Goal: Information Seeking & Learning: Check status

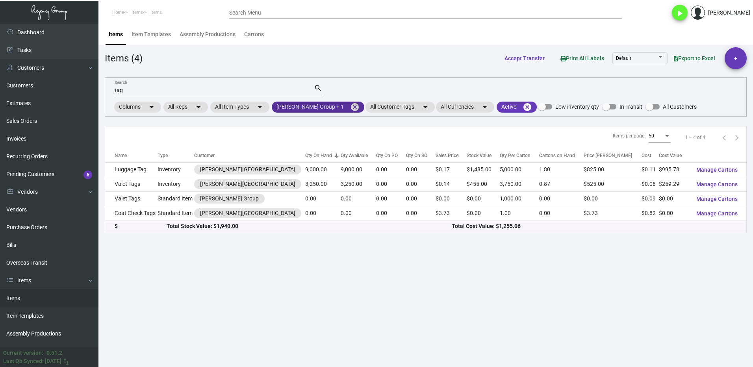
click at [350, 107] on mat-icon "cancel" at bounding box center [354, 106] width 9 height 9
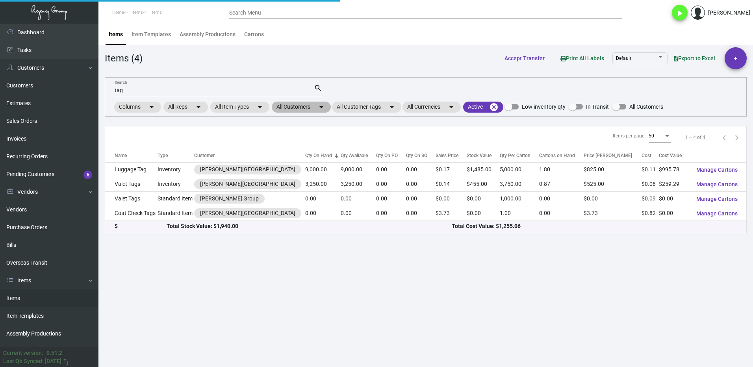
click at [292, 107] on mat-chip "All Customers arrow_drop_down" at bounding box center [301, 107] width 59 height 11
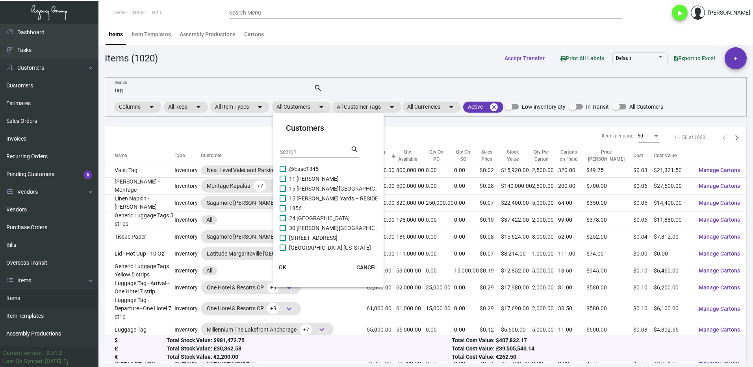
click at [306, 150] on input "Search" at bounding box center [314, 152] width 71 height 6
type input "soho"
drag, startPoint x: 289, startPoint y: 197, endPoint x: 285, endPoint y: 213, distance: 16.5
click at [288, 197] on label "[GEOGRAPHIC_DATA] Canouan" at bounding box center [322, 198] width 86 height 9
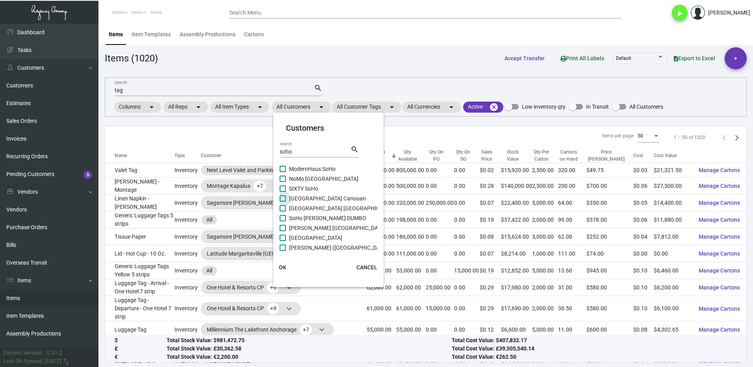
click at [283, 202] on input "[GEOGRAPHIC_DATA] Canouan" at bounding box center [282, 202] width 0 height 0
checkbox input "true"
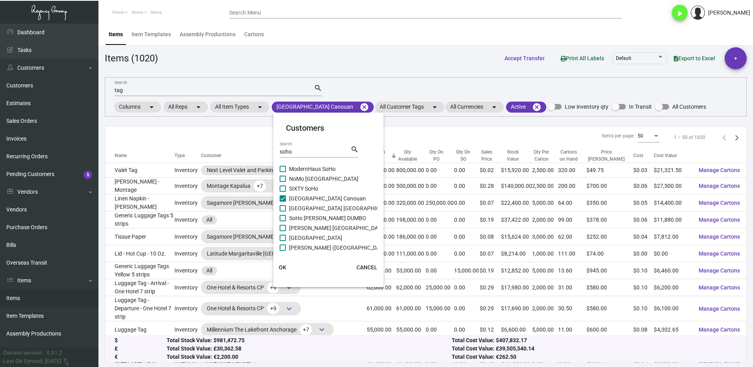
click at [284, 211] on span at bounding box center [282, 208] width 6 height 6
click at [283, 211] on input "[GEOGRAPHIC_DATA] [GEOGRAPHIC_DATA]" at bounding box center [282, 211] width 0 height 0
checkbox input "true"
click at [288, 220] on label "SoHo [PERSON_NAME] DUMBO" at bounding box center [322, 217] width 87 height 9
click at [283, 221] on input "SoHo [PERSON_NAME] DUMBO" at bounding box center [282, 221] width 0 height 0
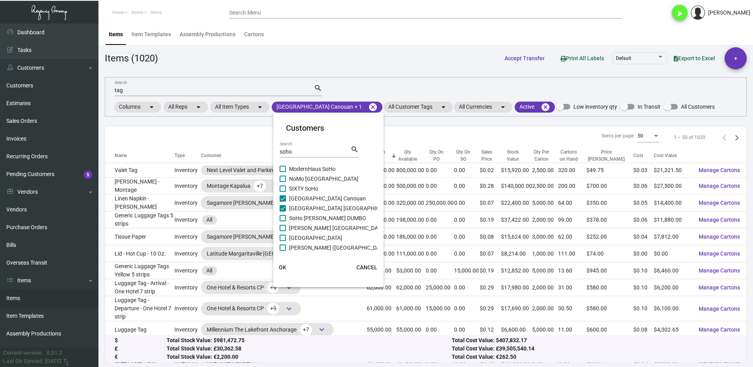
checkbox input "true"
click at [288, 226] on label "[PERSON_NAME] [GEOGRAPHIC_DATA]" at bounding box center [332, 227] width 106 height 9
click at [283, 231] on input "[PERSON_NAME] [GEOGRAPHIC_DATA]" at bounding box center [282, 231] width 0 height 0
checkbox input "true"
click at [287, 239] on label "[GEOGRAPHIC_DATA]" at bounding box center [310, 237] width 63 height 9
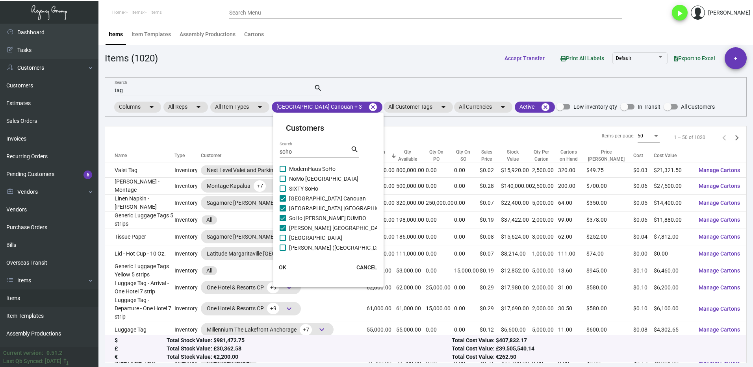
click at [283, 241] on input "[GEOGRAPHIC_DATA]" at bounding box center [282, 241] width 0 height 0
checkbox input "true"
click at [289, 245] on span "[PERSON_NAME] ([GEOGRAPHIC_DATA])" at bounding box center [339, 247] width 100 height 9
click at [283, 251] on input "[PERSON_NAME] ([GEOGRAPHIC_DATA])" at bounding box center [282, 251] width 0 height 0
checkbox input "true"
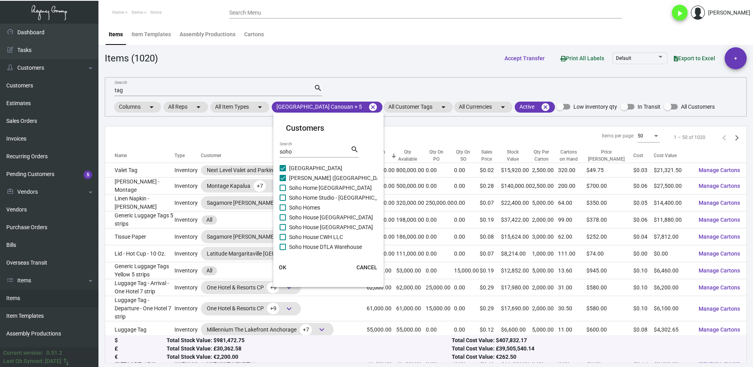
scroll to position [122, 0]
click at [286, 174] on label "Soho Home [GEOGRAPHIC_DATA]" at bounding box center [325, 174] width 92 height 9
click at [283, 178] on input "Soho Home [GEOGRAPHIC_DATA]" at bounding box center [282, 178] width 0 height 0
checkbox input "true"
click at [285, 189] on mat-checkbox "Soho Home Studio - [GEOGRAPHIC_DATA]" at bounding box center [344, 184] width 130 height 10
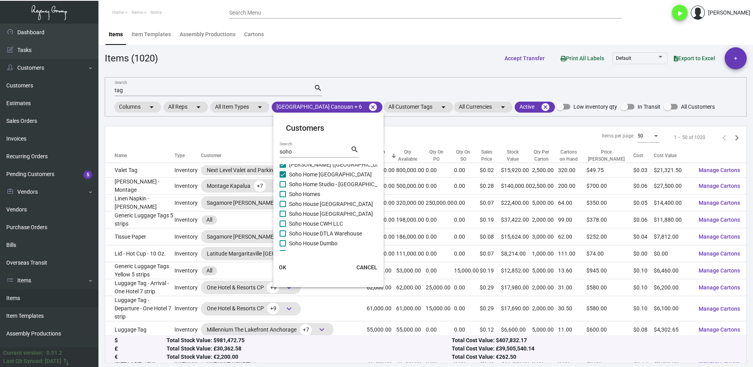
click at [284, 186] on span at bounding box center [282, 184] width 6 height 6
click at [283, 187] on input "Soho Home Studio - [GEOGRAPHIC_DATA]" at bounding box center [282, 187] width 0 height 0
checkbox input "true"
click at [287, 197] on label "Soho Homes" at bounding box center [299, 193] width 41 height 9
click at [283, 197] on input "Soho Homes" at bounding box center [282, 197] width 0 height 0
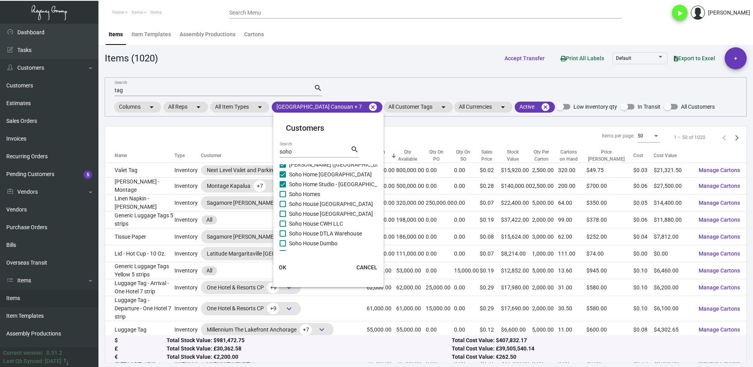
checkbox input "true"
click at [285, 203] on span at bounding box center [282, 204] width 6 height 6
click at [283, 207] on input "Soho House [GEOGRAPHIC_DATA]" at bounding box center [282, 207] width 0 height 0
checkbox input "true"
click at [284, 213] on span at bounding box center [282, 214] width 6 height 6
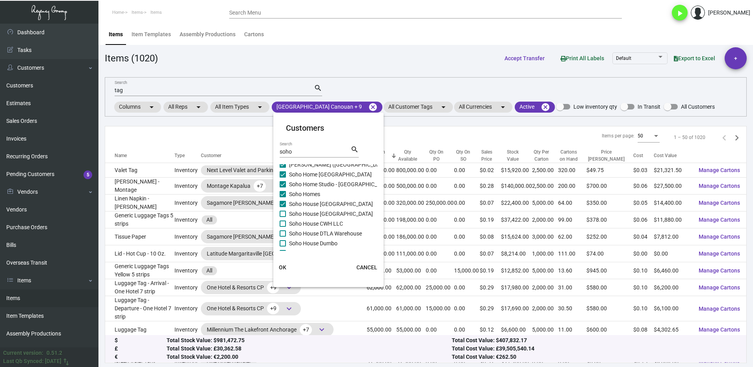
click at [283, 217] on input "Soho House [GEOGRAPHIC_DATA]" at bounding box center [282, 217] width 0 height 0
checkbox input "true"
click at [283, 222] on span at bounding box center [282, 223] width 6 height 6
click at [283, 227] on input "Soho House CWH LLC" at bounding box center [282, 227] width 0 height 0
checkbox input "true"
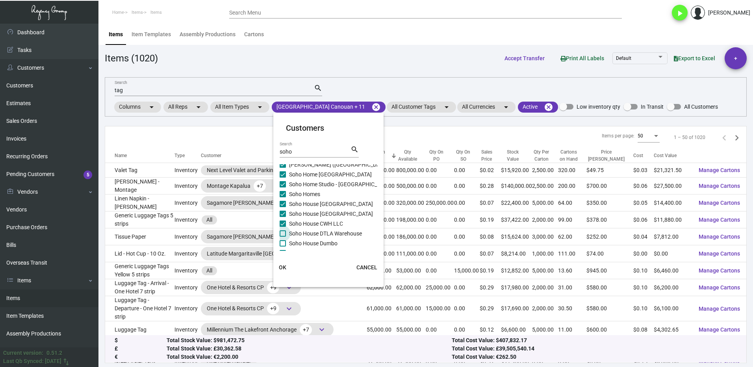
click at [284, 231] on span at bounding box center [282, 233] width 6 height 6
click at [283, 237] on input "Soho House DTLA Warehouse" at bounding box center [282, 237] width 0 height 0
checkbox input "true"
drag, startPoint x: 286, startPoint y: 244, endPoint x: 306, endPoint y: 217, distance: 33.5
click at [285, 244] on label "Soho House Dumbo" at bounding box center [308, 243] width 58 height 9
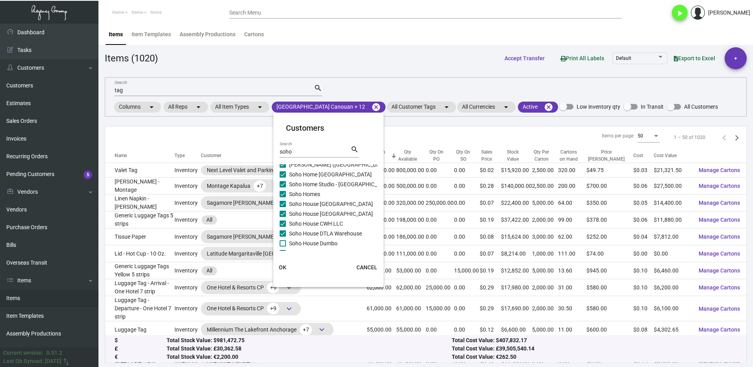
click at [283, 246] on input "Soho House Dumbo" at bounding box center [282, 246] width 0 height 0
checkbox input "true"
click at [284, 177] on span at bounding box center [282, 174] width 6 height 6
click at [283, 178] on input "SoHo House [GEOGRAPHIC_DATA]" at bounding box center [282, 178] width 0 height 0
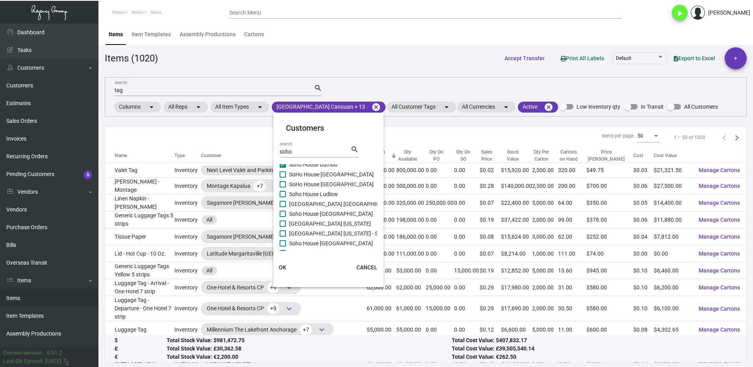
checkbox input "true"
click at [284, 184] on span at bounding box center [282, 184] width 6 height 6
click at [283, 187] on input "SoHo House [GEOGRAPHIC_DATA]" at bounding box center [282, 187] width 0 height 0
checkbox input "true"
click at [282, 196] on span at bounding box center [282, 194] width 6 height 6
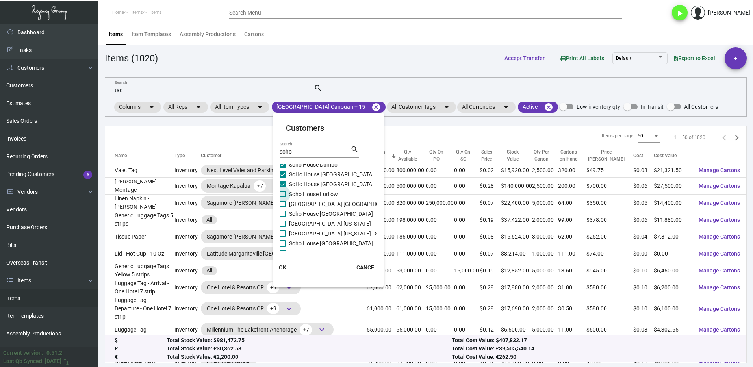
click at [282, 197] on input "Soho House Ludlow" at bounding box center [282, 197] width 0 height 0
checkbox input "true"
click at [283, 205] on span at bounding box center [282, 204] width 6 height 6
click at [283, 207] on input "[GEOGRAPHIC_DATA] [GEOGRAPHIC_DATA]" at bounding box center [282, 207] width 0 height 0
checkbox input "true"
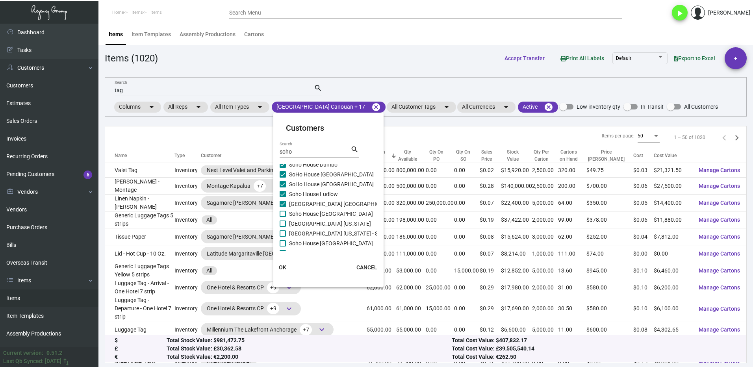
click at [283, 216] on span at bounding box center [282, 214] width 6 height 6
click at [283, 217] on input "Soho House [GEOGRAPHIC_DATA]" at bounding box center [282, 217] width 0 height 0
checkbox input "true"
click at [281, 221] on span at bounding box center [282, 223] width 6 height 6
click at [282, 227] on input "[GEOGRAPHIC_DATA] [US_STATE]" at bounding box center [282, 227] width 0 height 0
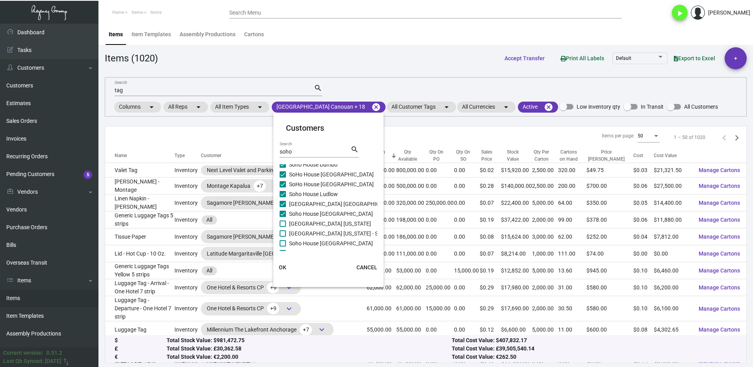
checkbox input "true"
click at [282, 231] on span at bounding box center [282, 233] width 6 height 6
click at [282, 237] on input "[GEOGRAPHIC_DATA] [US_STATE] - Support Office" at bounding box center [282, 237] width 0 height 0
checkbox input "true"
click at [285, 243] on span at bounding box center [282, 243] width 6 height 6
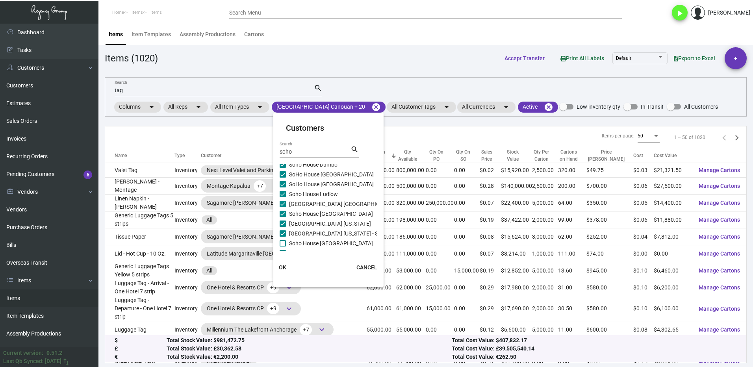
click at [283, 246] on input "Soho House [GEOGRAPHIC_DATA]" at bounding box center [282, 246] width 0 height 0
checkbox input "true"
click at [283, 213] on span at bounding box center [282, 214] width 6 height 6
click at [283, 217] on input "Soho House [GEOGRAPHIC_DATA]" at bounding box center [282, 217] width 0 height 0
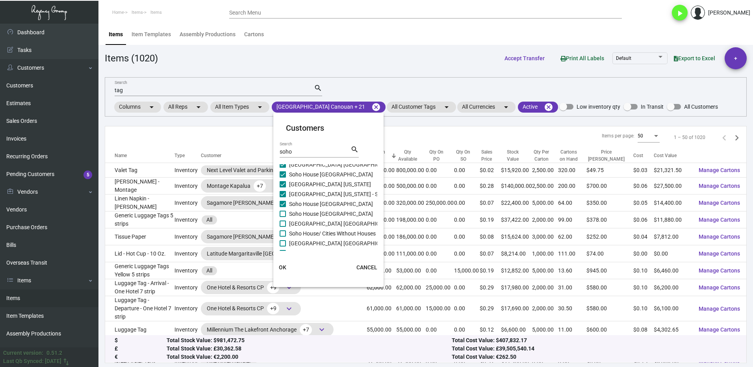
checkbox input "true"
click at [283, 223] on span at bounding box center [282, 223] width 6 height 6
click at [283, 227] on input "[GEOGRAPHIC_DATA] [GEOGRAPHIC_DATA]" at bounding box center [282, 227] width 0 height 0
checkbox input "true"
click at [284, 231] on span at bounding box center [282, 233] width 6 height 6
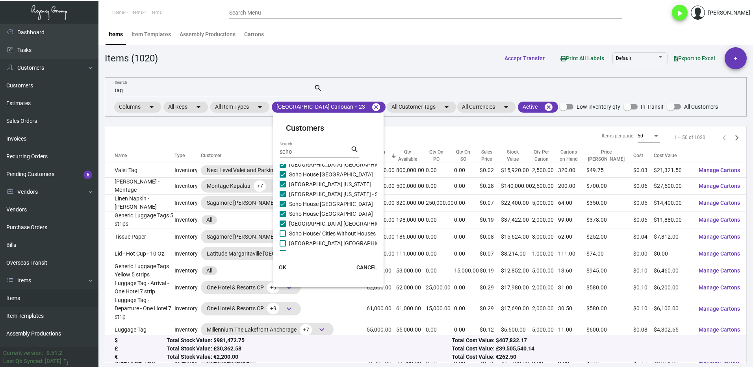
click at [283, 237] on input "Soho House/ Cities Without Houses" at bounding box center [282, 237] width 0 height 0
checkbox input "true"
click at [287, 181] on div "[GEOGRAPHIC_DATA] [GEOGRAPHIC_DATA] [PERSON_NAME] Soho Harolds at [PERSON_NAME]…" at bounding box center [344, 54] width 130 height 394
click at [283, 175] on span at bounding box center [282, 177] width 6 height 6
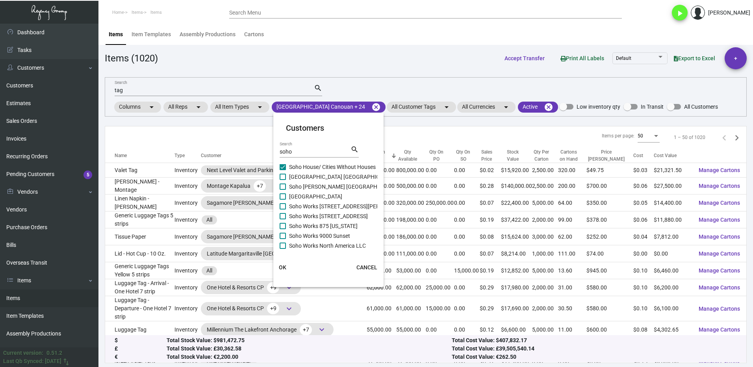
click at [283, 180] on input "[GEOGRAPHIC_DATA] [GEOGRAPHIC_DATA]" at bounding box center [282, 180] width 0 height 0
checkbox input "true"
click at [282, 186] on span at bounding box center [282, 186] width 6 height 6
click at [282, 190] on input "Soho [PERSON_NAME] [GEOGRAPHIC_DATA]" at bounding box center [282, 190] width 0 height 0
checkbox input "true"
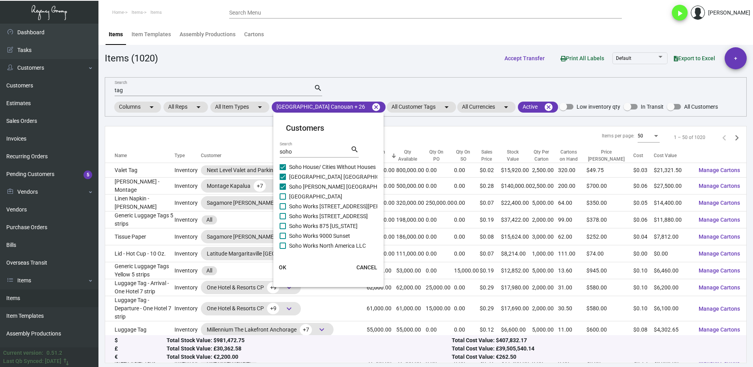
click at [287, 199] on label "[GEOGRAPHIC_DATA]" at bounding box center [310, 196] width 63 height 9
click at [283, 200] on input "[GEOGRAPHIC_DATA]" at bounding box center [282, 200] width 0 height 0
checkbox input "true"
click at [285, 205] on span at bounding box center [282, 206] width 6 height 6
click at [283, 209] on input "Soho Works [STREET_ADDRESS][PERSON_NAME]" at bounding box center [282, 209] width 0 height 0
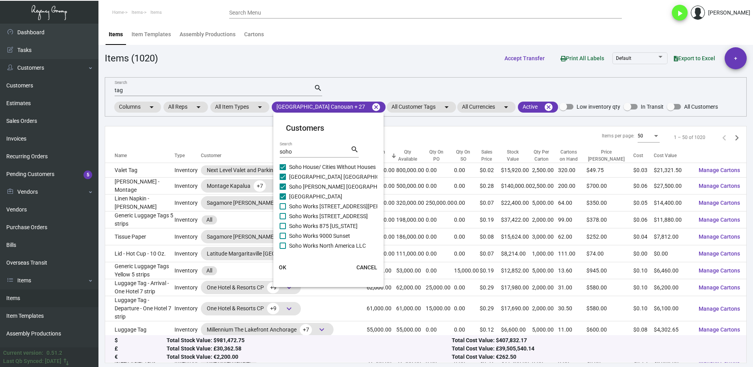
checkbox input "true"
click at [285, 216] on span at bounding box center [282, 216] width 6 height 6
click at [283, 219] on input "Soho Works [STREET_ADDRESS]" at bounding box center [282, 219] width 0 height 0
checkbox input "true"
click at [284, 228] on span at bounding box center [282, 226] width 6 height 6
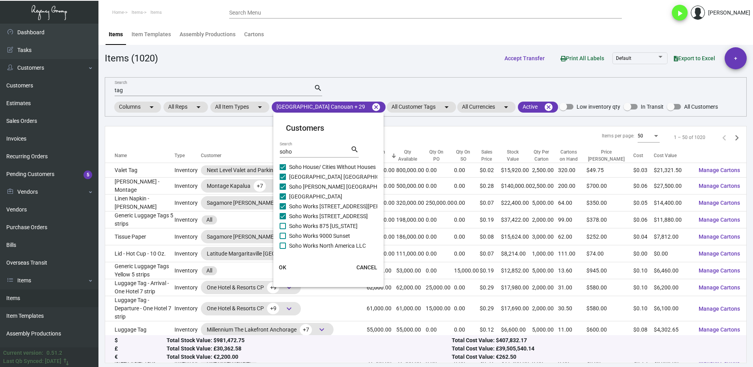
click at [283, 229] on input "Soho Works 875 [US_STATE]" at bounding box center [282, 229] width 0 height 0
checkbox input "true"
click at [280, 236] on span at bounding box center [282, 236] width 6 height 6
click at [282, 239] on input "Soho Works 9000 Sunset" at bounding box center [282, 239] width 0 height 0
checkbox input "true"
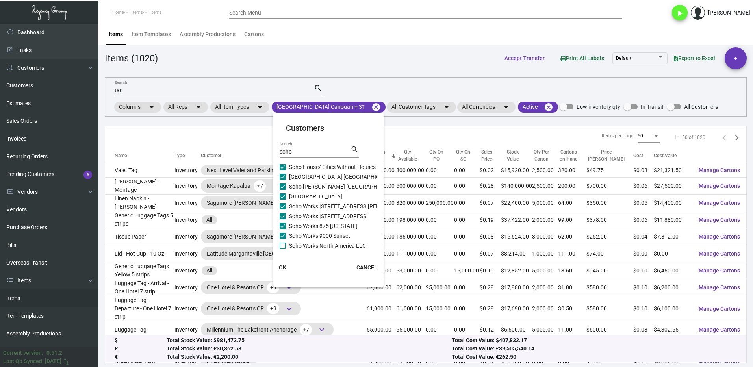
click at [282, 242] on span at bounding box center [282, 245] width 6 height 6
click at [282, 249] on input "Soho Works North America LLC" at bounding box center [282, 249] width 0 height 0
checkbox input "true"
click at [285, 263] on button "OK" at bounding box center [282, 267] width 25 height 14
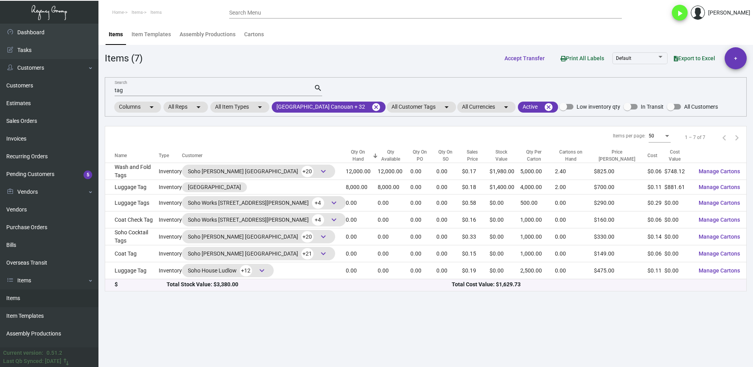
click at [133, 92] on input "tag" at bounding box center [214, 90] width 199 height 6
type input "t"
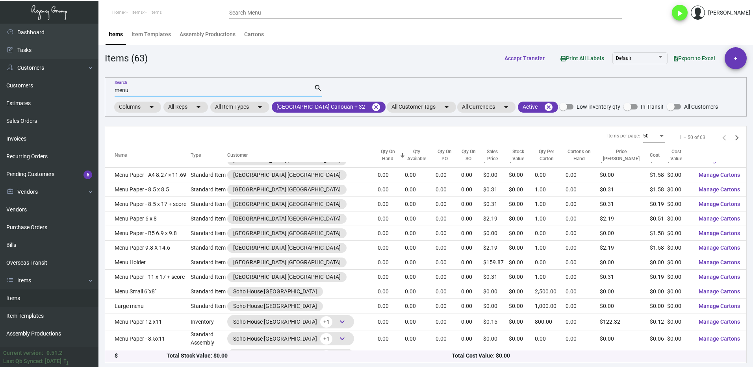
scroll to position [0, 0]
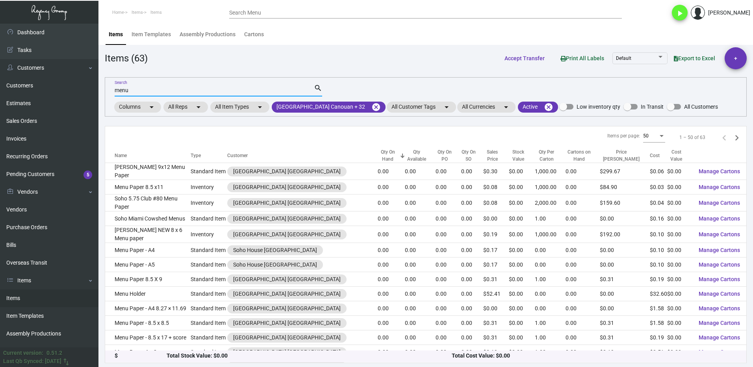
click at [386, 158] on div "Qty On Hand" at bounding box center [390, 155] width 27 height 14
click at [148, 89] on input "menu" at bounding box center [214, 90] width 199 height 6
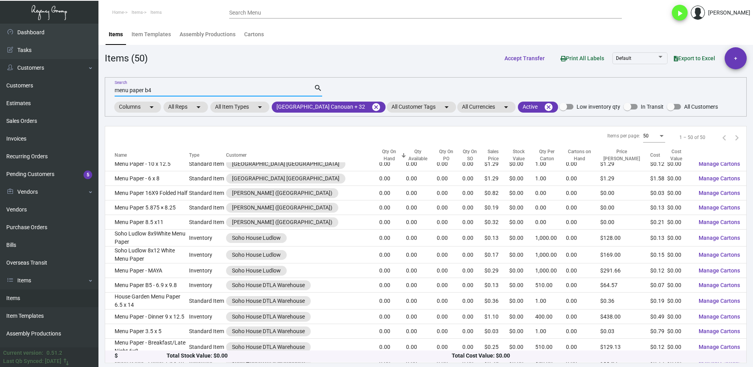
scroll to position [394, 0]
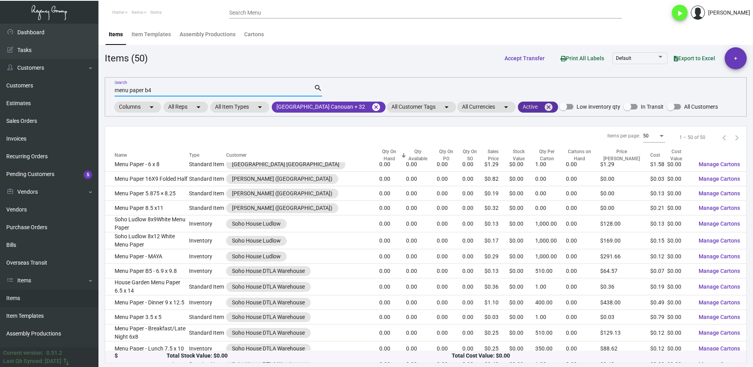
type input "menu paper b4"
click at [531, 107] on mat-chip "Active cancel" at bounding box center [538, 107] width 40 height 11
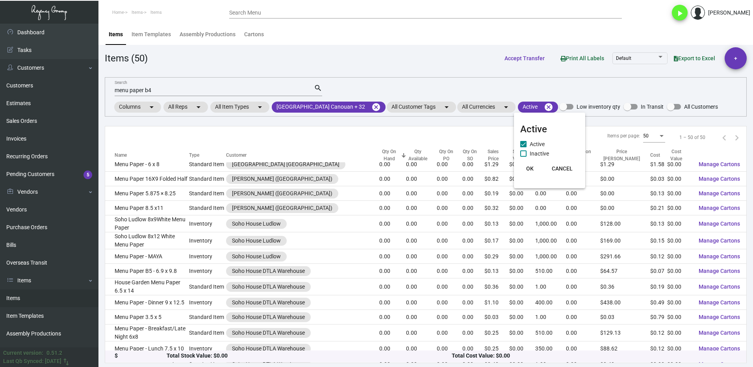
click at [526, 154] on span at bounding box center [523, 153] width 6 height 6
click at [523, 157] on input "Inactive" at bounding box center [523, 157] width 0 height 0
checkbox input "true"
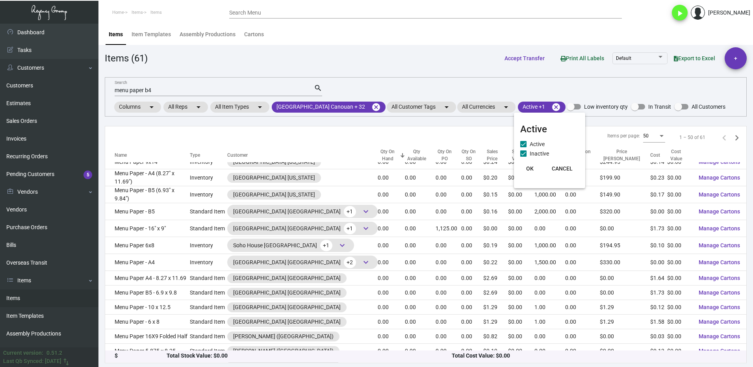
click at [528, 170] on span "OK" at bounding box center [529, 168] width 7 height 6
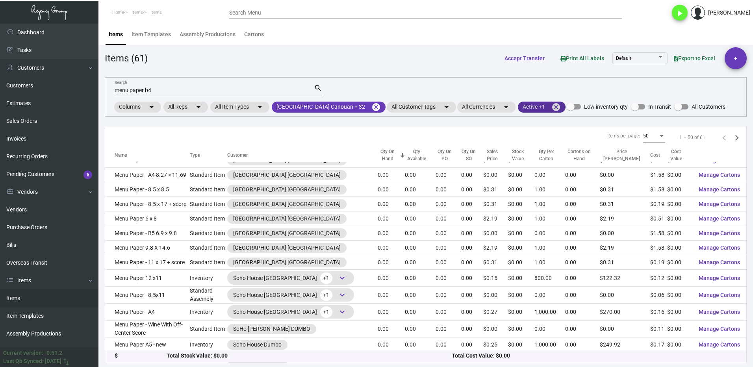
scroll to position [0, 0]
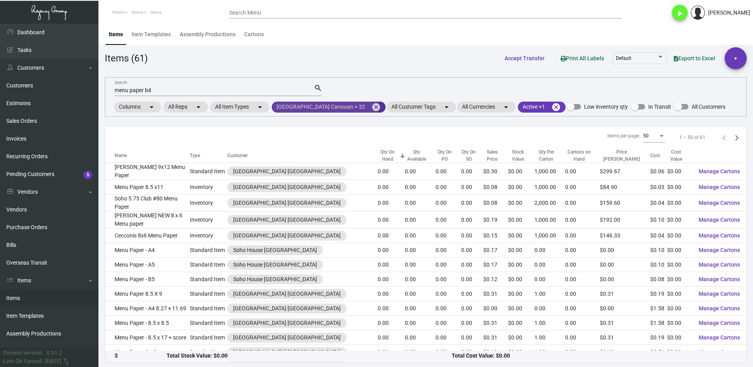
click at [305, 109] on mat-chip "[GEOGRAPHIC_DATA] Canouan + 32 cancel" at bounding box center [329, 107] width 114 height 11
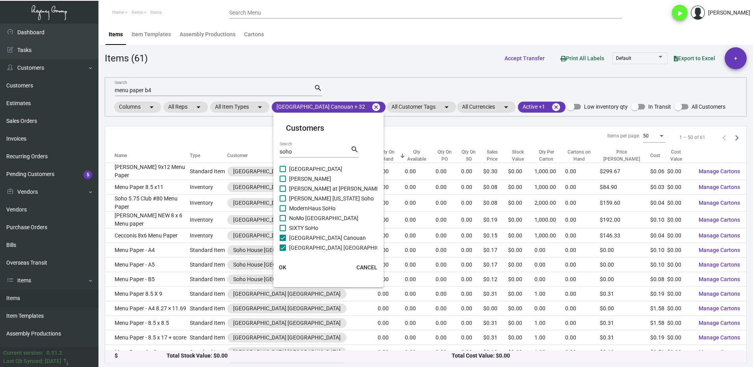
click at [297, 149] on input "soho" at bounding box center [314, 152] width 71 height 6
type input "soho house"
checkbox input "true"
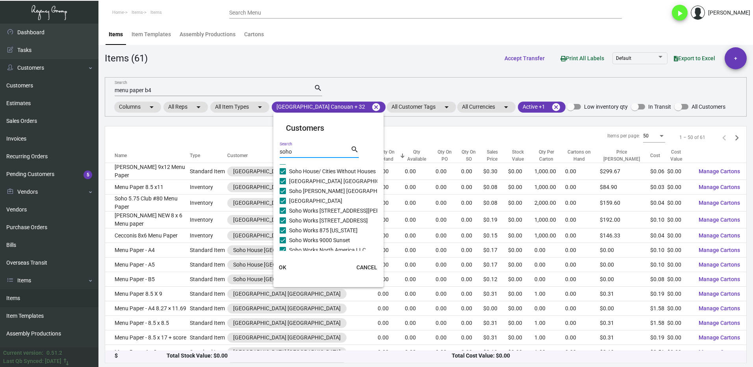
scroll to position [258, 0]
type input "soho"
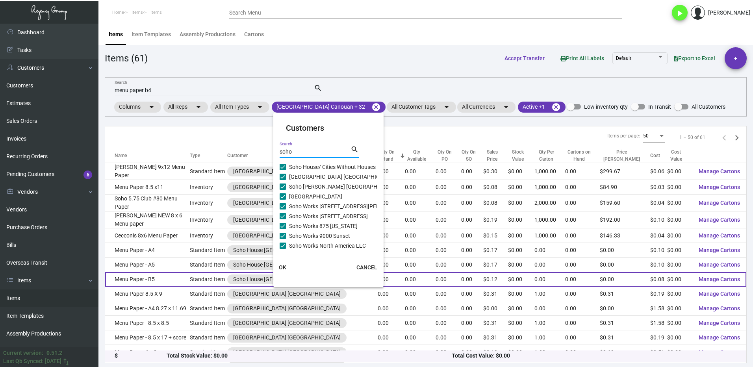
click at [289, 266] on button "OK" at bounding box center [282, 267] width 25 height 14
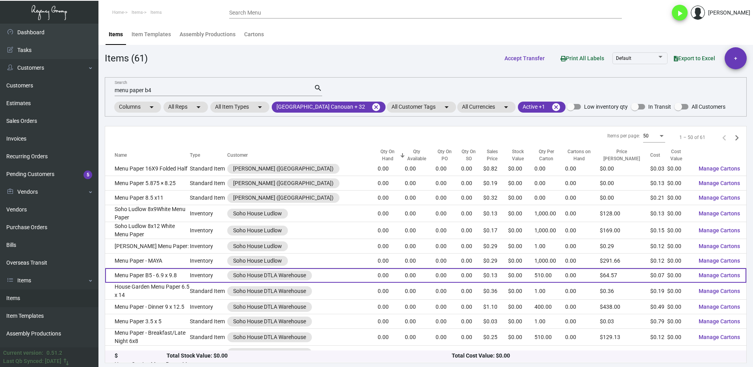
scroll to position [566, 0]
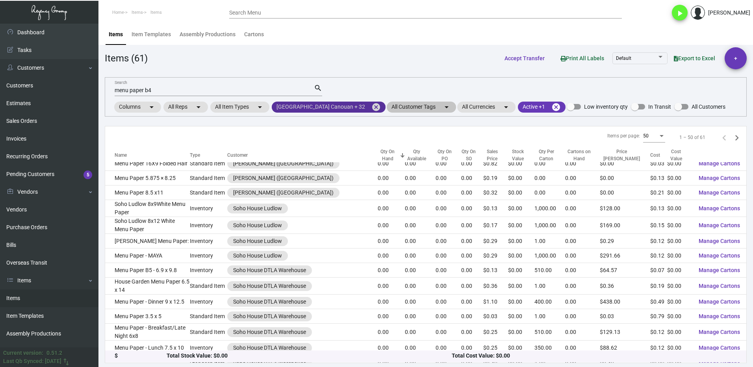
click at [372, 107] on mat-icon "cancel" at bounding box center [375, 106] width 9 height 9
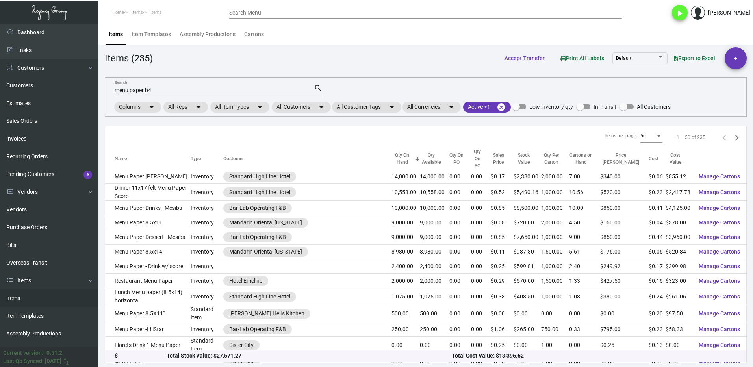
scroll to position [0, 0]
click at [291, 107] on mat-chip "All Customers arrow_drop_down" at bounding box center [301, 107] width 59 height 11
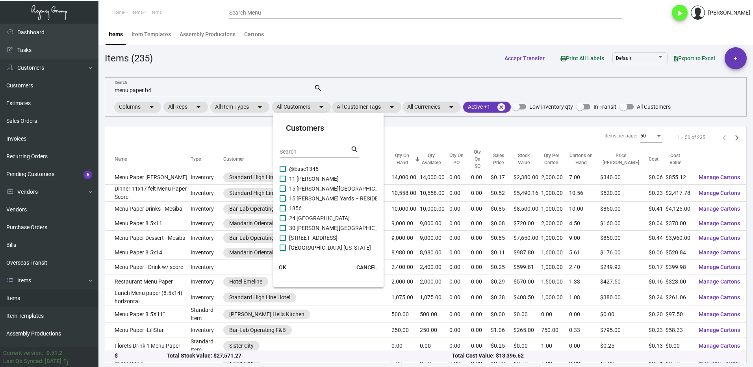
click at [307, 150] on input "Search" at bounding box center [314, 152] width 71 height 6
type input "aman"
drag, startPoint x: 292, startPoint y: 198, endPoint x: 296, endPoint y: 208, distance: 10.6
click at [292, 198] on span "AMAN [US_STATE]" at bounding box center [311, 198] width 44 height 9
click at [283, 202] on input "AMAN [US_STATE]" at bounding box center [282, 202] width 0 height 0
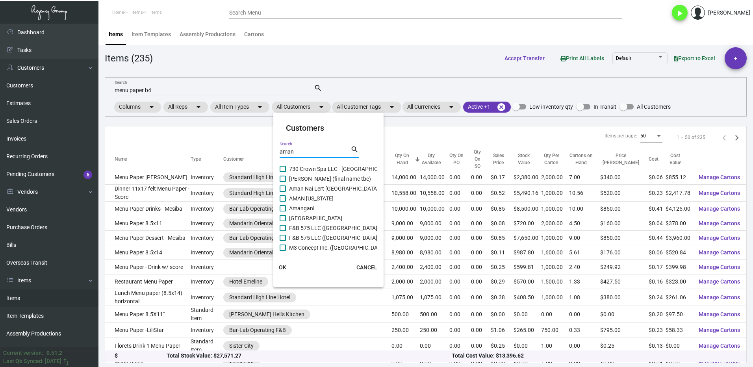
checkbox input "true"
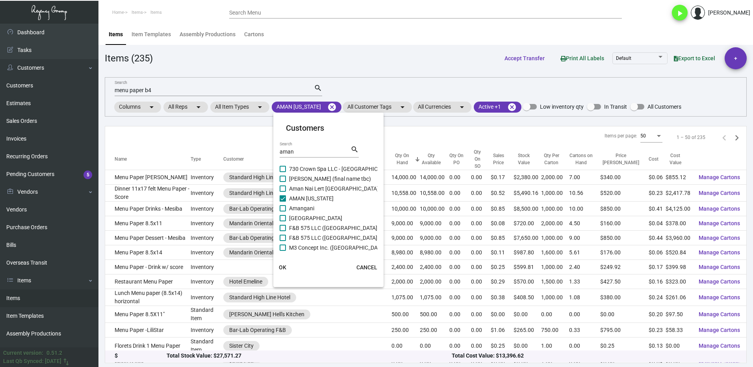
click at [285, 264] on span "OK" at bounding box center [282, 267] width 7 height 6
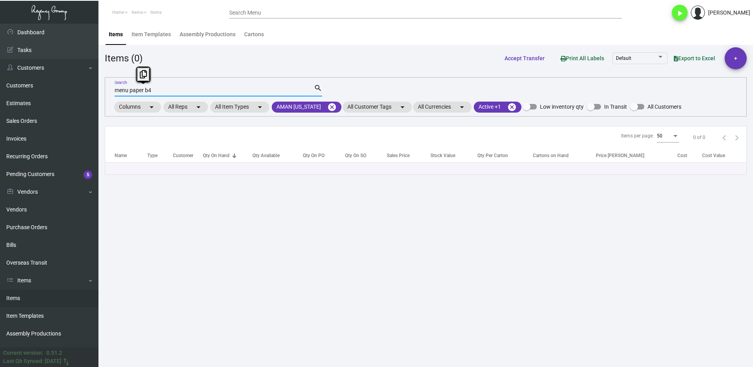
drag, startPoint x: 166, startPoint y: 88, endPoint x: 102, endPoint y: 97, distance: 64.4
click at [107, 97] on div "menu paper b4 Search search Columns arrow_drop_down All Reps arrow_drop_down Al…" at bounding box center [426, 96] width 642 height 39
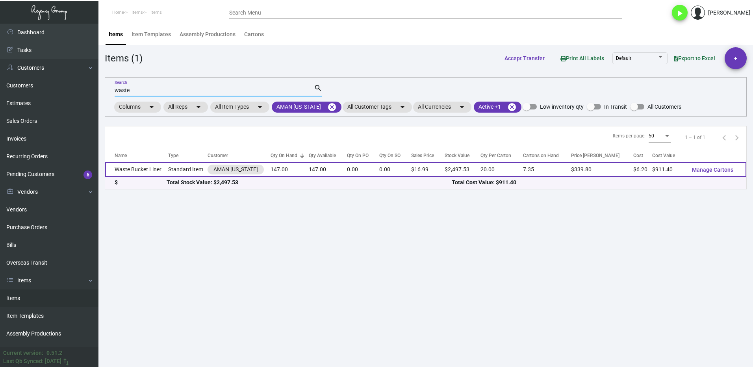
type input "waste"
click at [161, 171] on td "Waste Bucket Liner" at bounding box center [136, 169] width 63 height 15
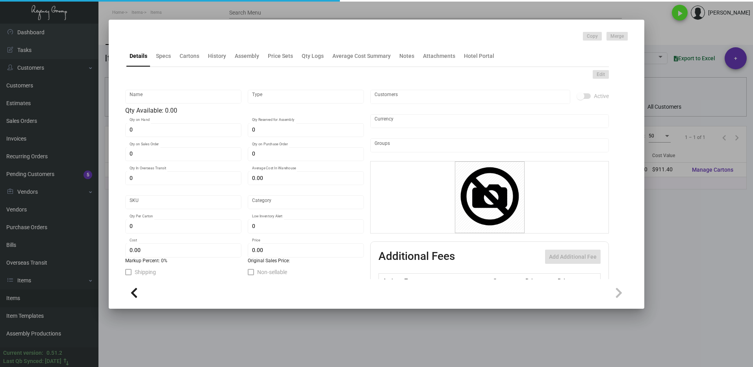
type input "Waste Bucket Liner"
type input "Standard Item"
type input "147"
type input "$ 6.20"
type input "AMNY111"
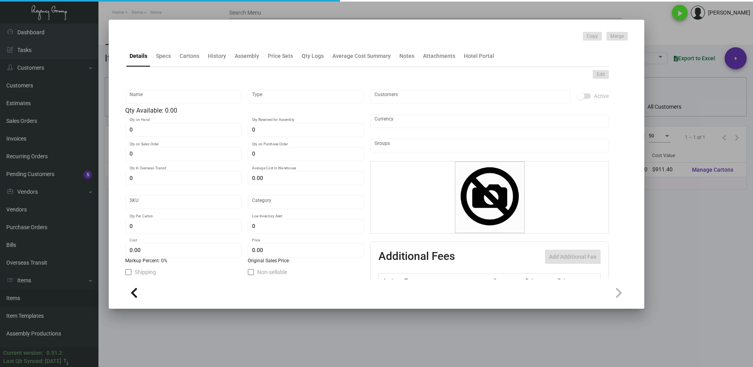
type input "Overseas"
type input "20"
type input "$ 6.20"
type input "$ 16.99"
checkbox input "true"
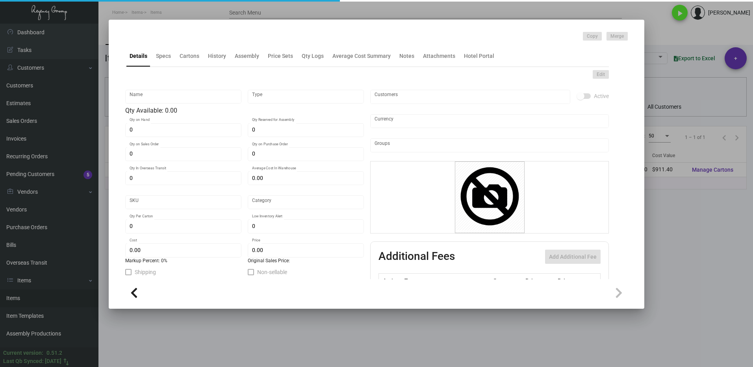
checkbox input "true"
type input "United States Dollar $"
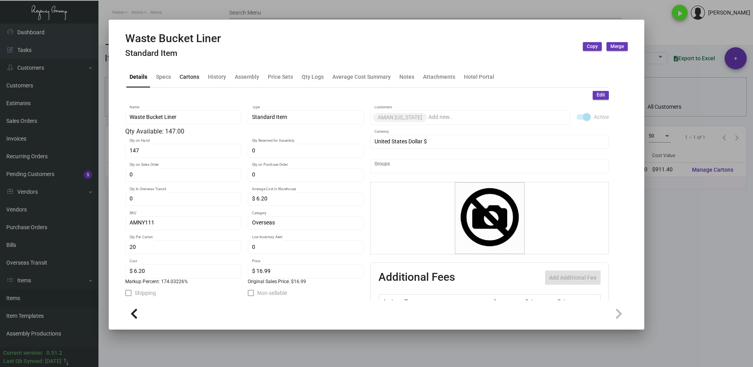
click at [184, 77] on div "Cartons" at bounding box center [189, 76] width 20 height 8
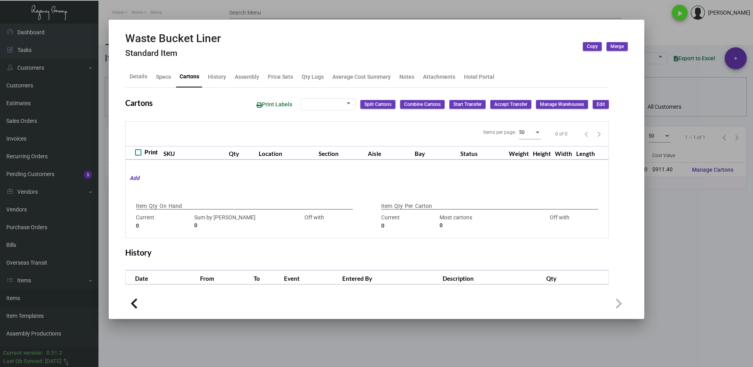
type input "147"
type input "0"
type input "20"
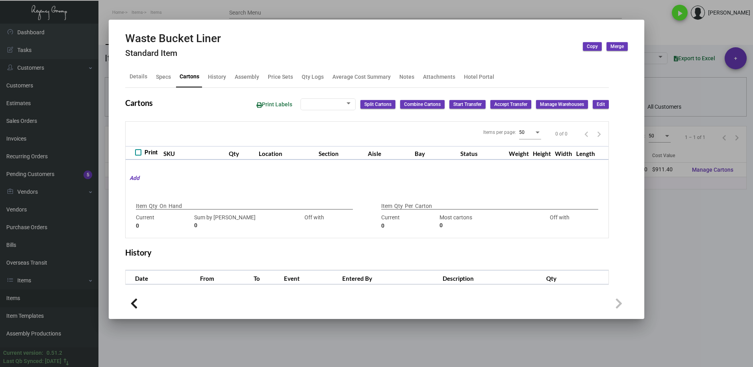
type input "0"
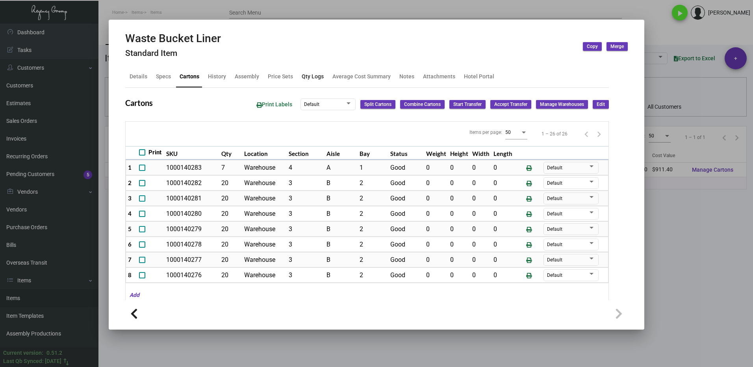
click at [317, 78] on div "Qty Logs" at bounding box center [313, 76] width 22 height 8
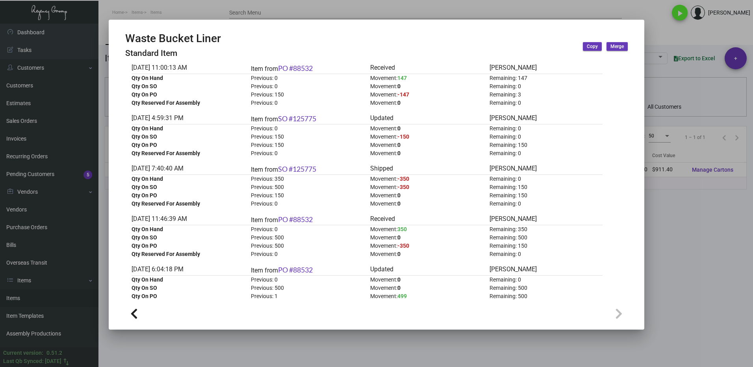
scroll to position [118, 0]
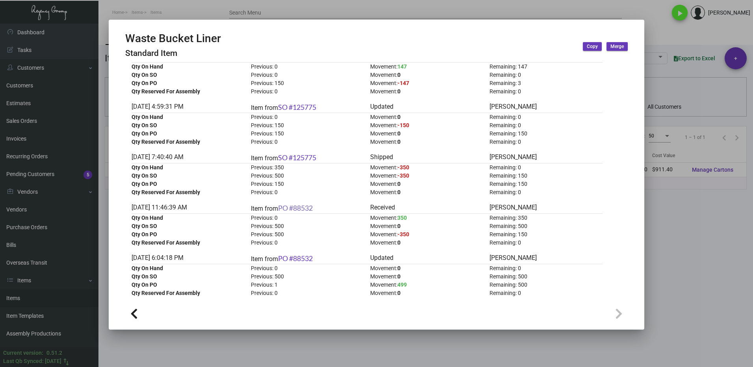
click at [300, 205] on link "PO #88532" at bounding box center [295, 207] width 35 height 9
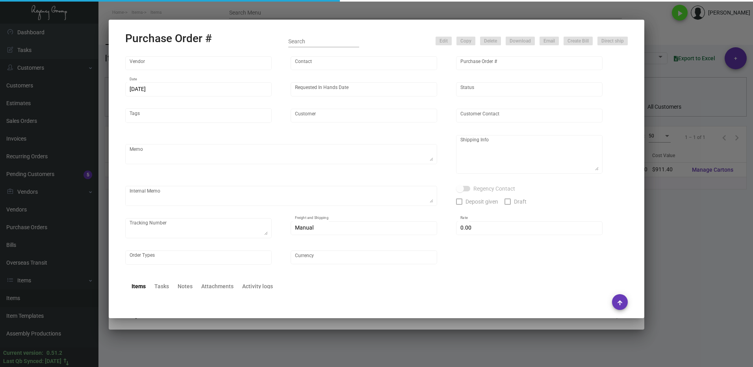
type input "Shanghai East Industrial Co., Ltd,"
type input "[PERSON_NAME]"
type input "88532"
type input "[DATE]"
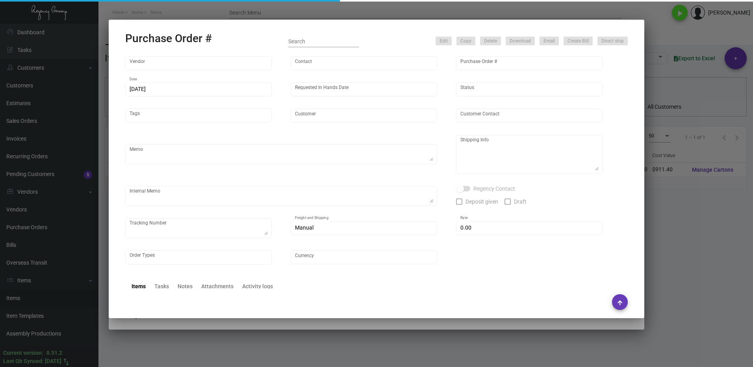
type input "AMAN [US_STATE]"
type textarea "Regency Group NJ [PERSON_NAME] [STREET_ADDRESS]"
type textarea "Second shipment only 147pcs. No more leftover. PO closed."
checkbox input "true"
type input "$ 0.00"
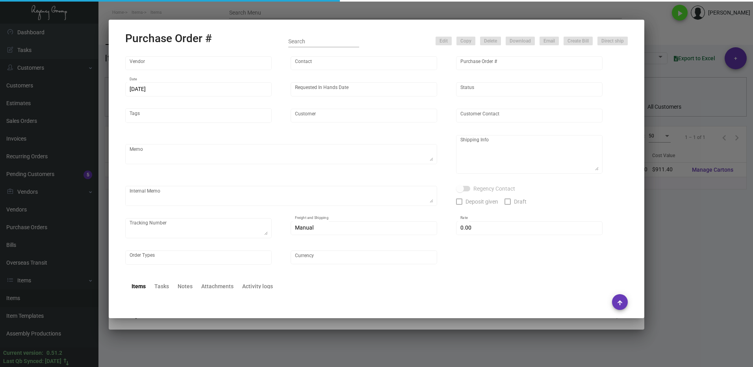
type input "United States Dollar $"
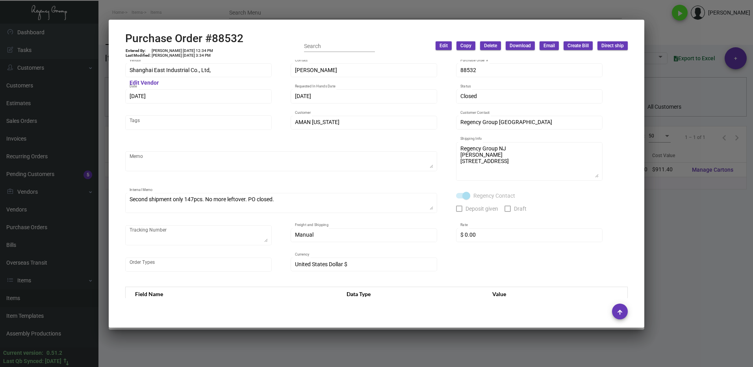
scroll to position [0, 0]
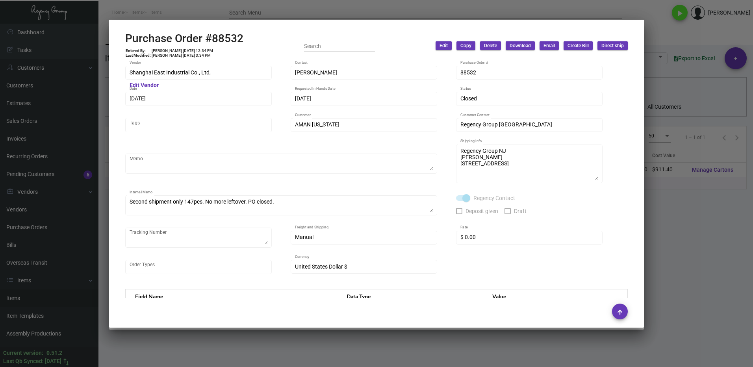
click at [680, 244] on div at bounding box center [376, 183] width 753 height 367
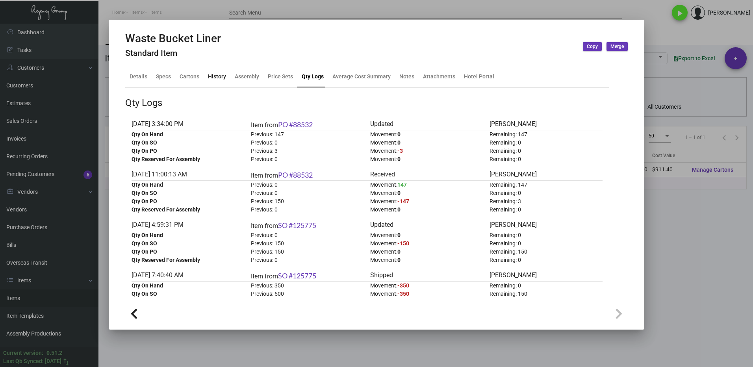
click at [221, 78] on div "History" at bounding box center [217, 76] width 18 height 8
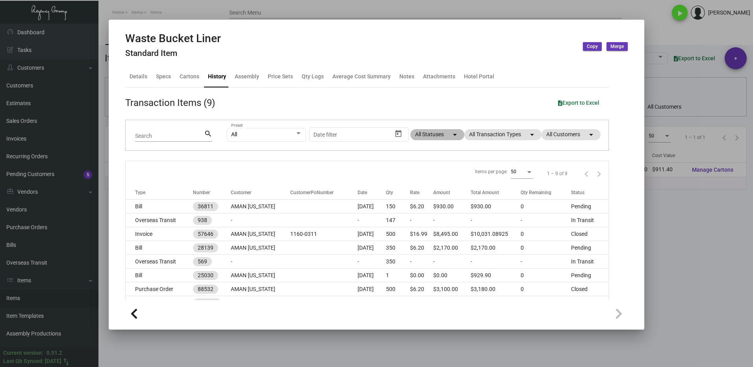
click at [426, 136] on mat-chip "All Statuses arrow_drop_down" at bounding box center [437, 134] width 54 height 11
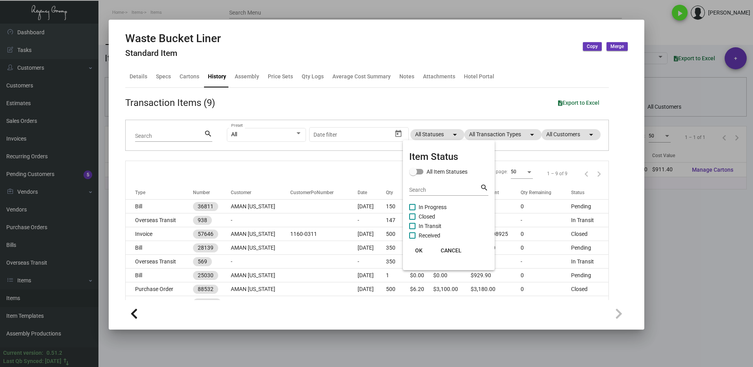
click at [412, 204] on span at bounding box center [412, 207] width 6 height 6
click at [412, 210] on input "In Progress" at bounding box center [412, 210] width 0 height 0
checkbox input "true"
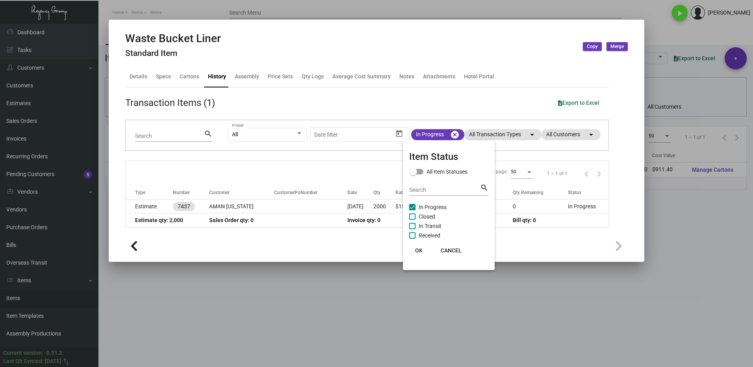
click at [415, 216] on span at bounding box center [412, 216] width 6 height 6
click at [412, 220] on input "Closed" at bounding box center [412, 220] width 0 height 0
checkbox input "true"
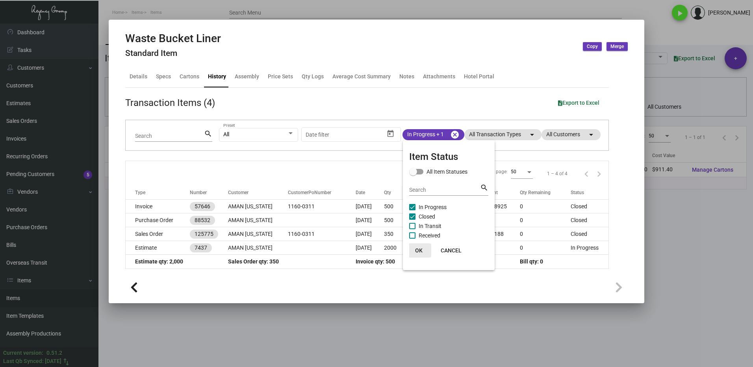
click at [419, 248] on span "OK" at bounding box center [418, 250] width 7 height 6
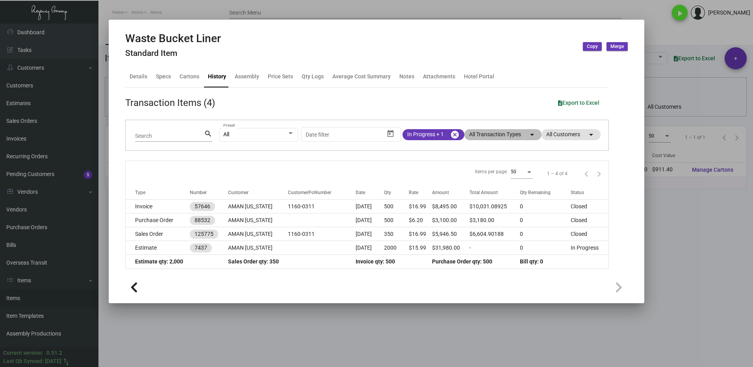
click at [475, 138] on mat-chip "All Transaction Types arrow_drop_down" at bounding box center [502, 134] width 77 height 11
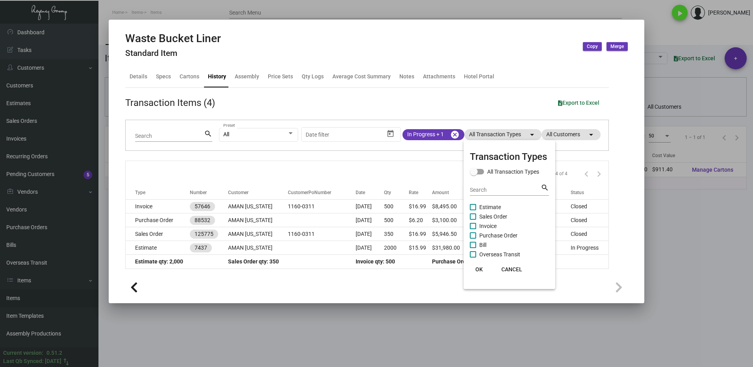
click at [478, 217] on label "Sales Order" at bounding box center [488, 216] width 37 height 9
click at [473, 220] on input "Sales Order" at bounding box center [472, 220] width 0 height 0
checkbox input "true"
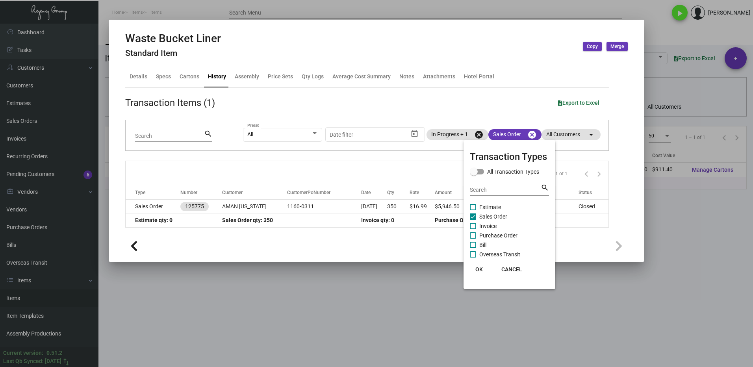
click at [480, 273] on button "OK" at bounding box center [478, 269] width 25 height 14
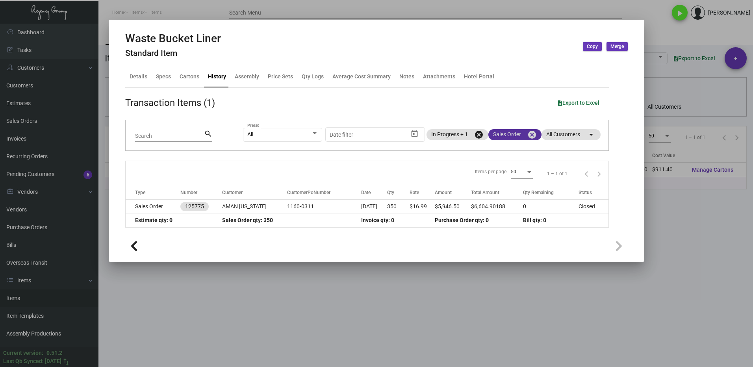
click at [511, 135] on mat-chip "Sales Order cancel" at bounding box center [514, 134] width 53 height 11
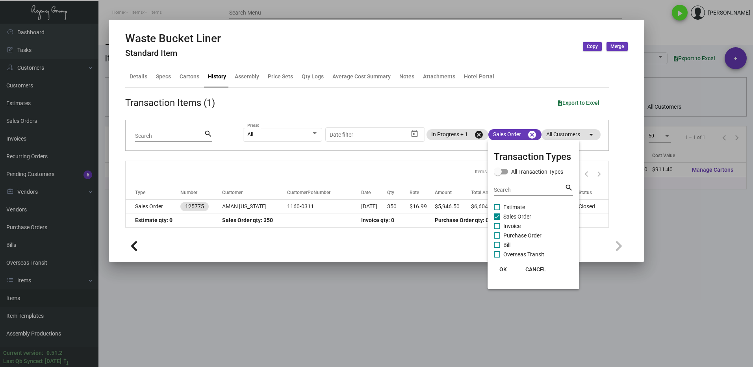
click at [499, 217] on span at bounding box center [497, 216] width 6 height 6
click at [497, 220] on input "Sales Order" at bounding box center [496, 220] width 0 height 0
checkbox input "false"
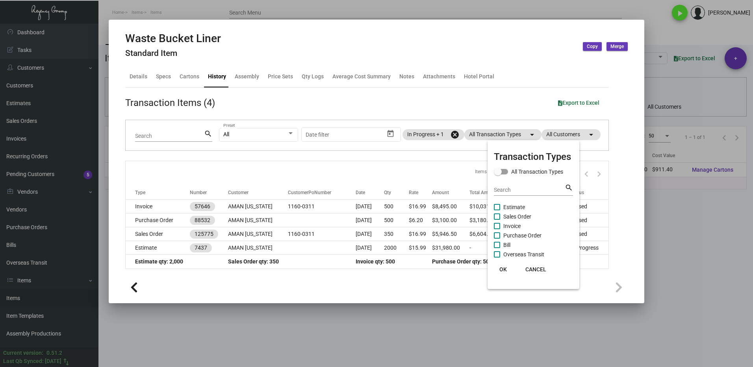
click at [499, 233] on span at bounding box center [497, 235] width 6 height 6
click at [497, 239] on input "Purchase Order" at bounding box center [496, 239] width 0 height 0
checkbox input "true"
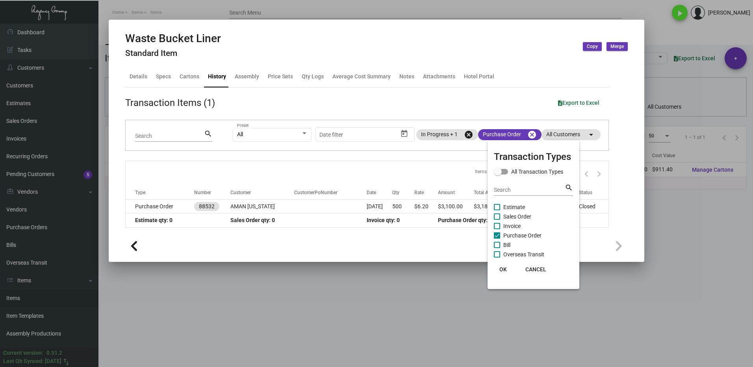
click at [505, 273] on button "OK" at bounding box center [502, 269] width 25 height 14
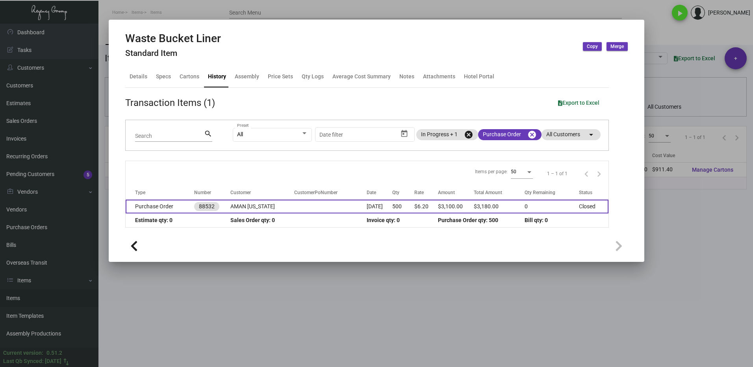
click at [294, 203] on td at bounding box center [330, 207] width 72 height 14
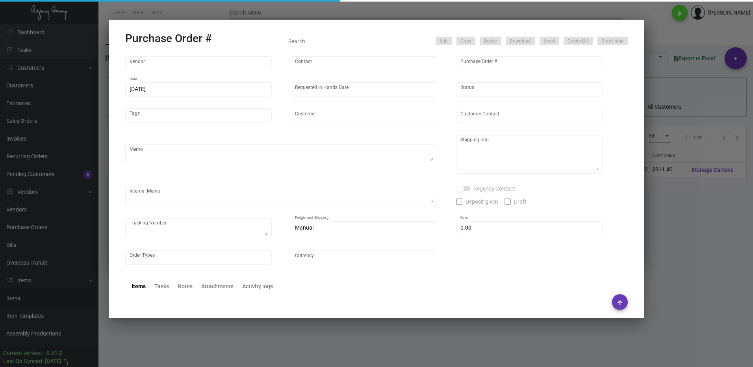
type input "Shanghai East Industrial Co., Ltd,"
type input "[PERSON_NAME]"
type input "88532"
type input "[DATE]"
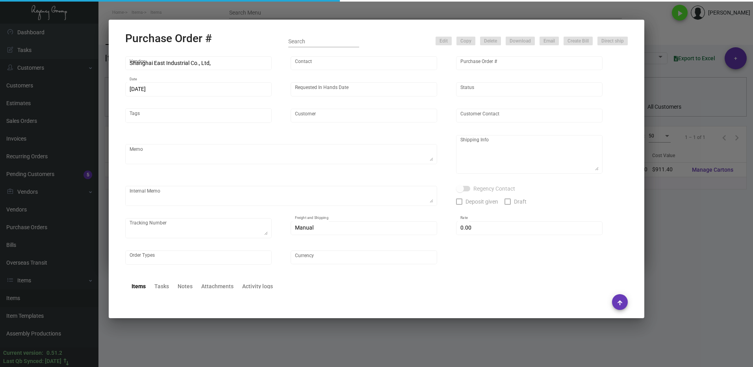
type input "AMAN [US_STATE]"
type textarea "Regency Group NJ [PERSON_NAME] [STREET_ADDRESS]"
type textarea "Second shipment only 147pcs. No more leftover. PO closed."
checkbox input "true"
type input "$ 0.00"
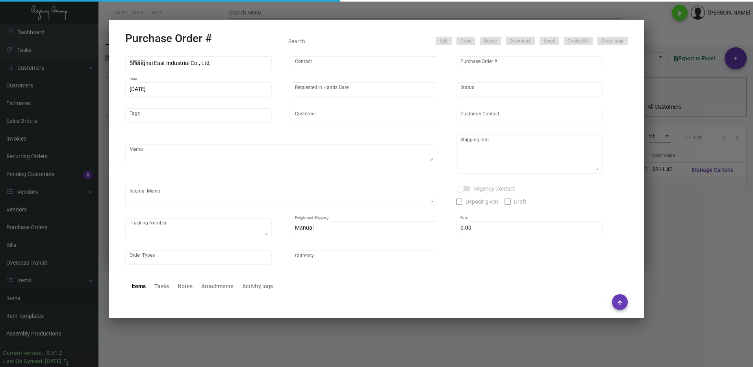
type input "United States Dollar $"
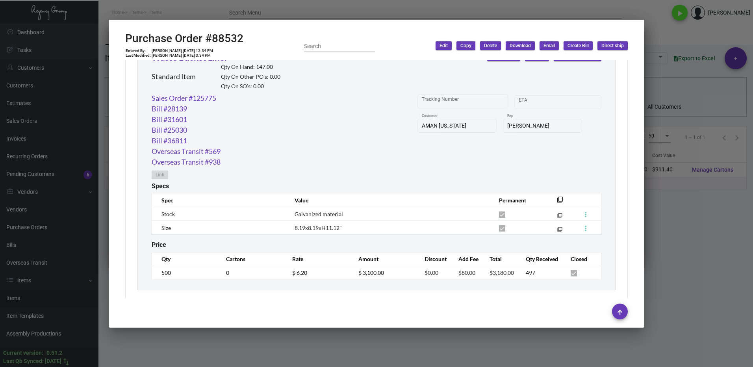
scroll to position [396, 0]
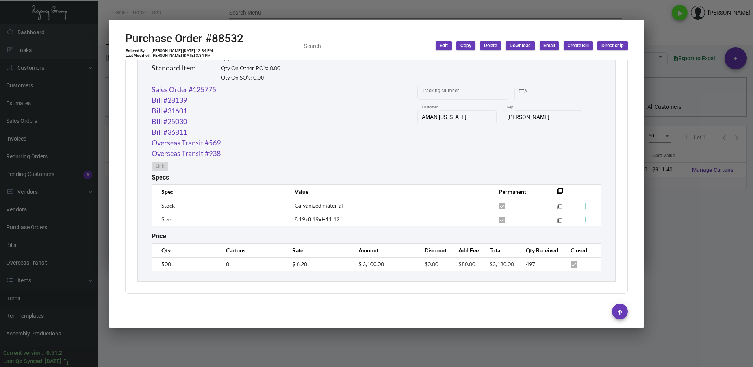
click at [703, 229] on div at bounding box center [376, 183] width 753 height 367
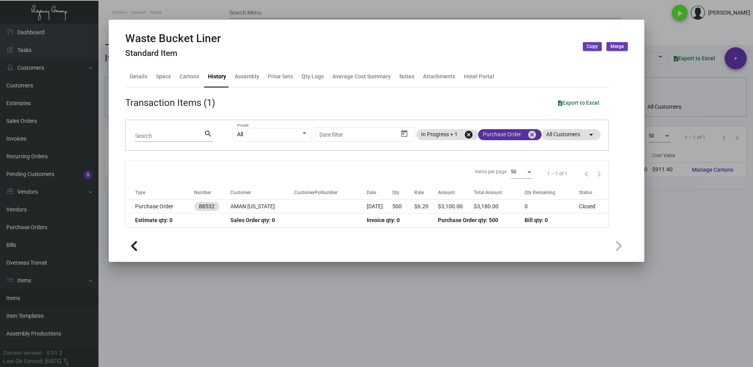
click at [492, 136] on mat-chip "Purchase Order cancel" at bounding box center [509, 134] width 63 height 11
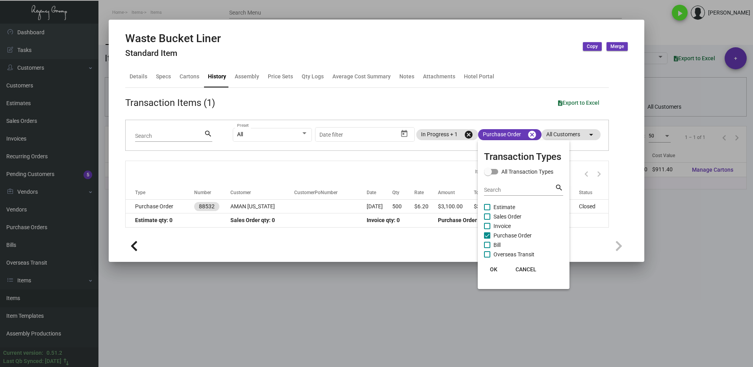
click at [488, 235] on span at bounding box center [487, 235] width 6 height 6
click at [487, 239] on input "Purchase Order" at bounding box center [487, 239] width 0 height 0
checkbox input "false"
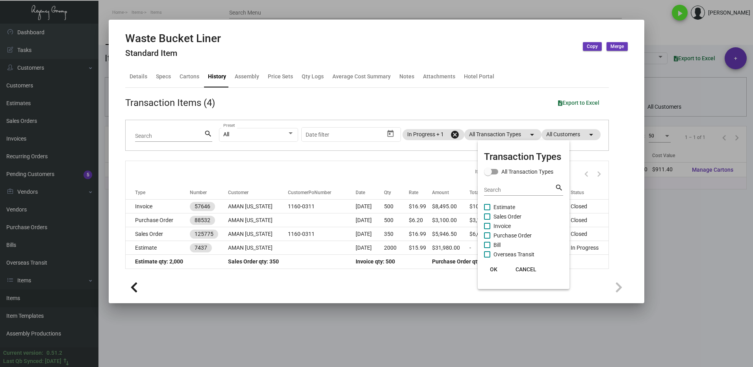
click at [486, 216] on span at bounding box center [487, 216] width 6 height 6
click at [487, 220] on input "Sales Order" at bounding box center [487, 220] width 0 height 0
checkbox input "true"
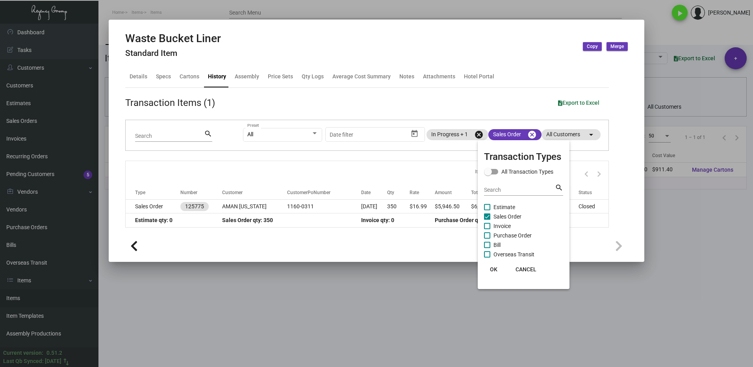
click at [494, 274] on button "OK" at bounding box center [493, 269] width 25 height 14
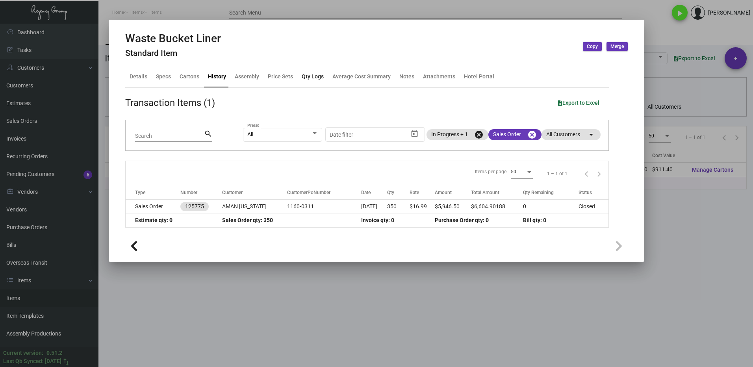
click at [316, 80] on div "Qty Logs" at bounding box center [313, 76] width 22 height 8
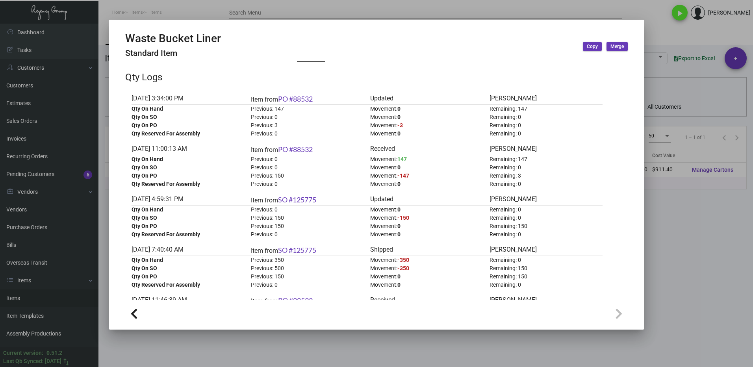
scroll to position [39, 0]
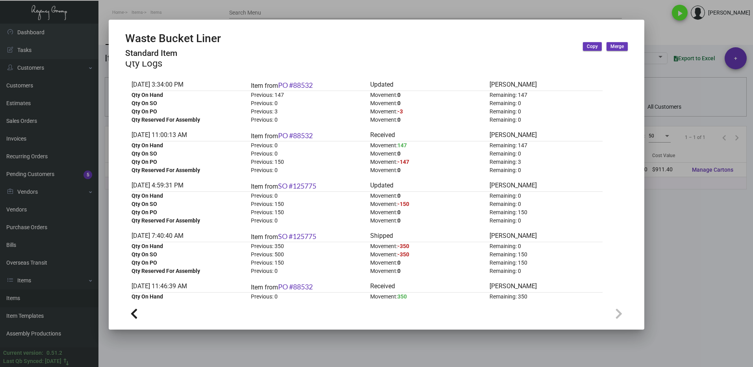
click at [681, 250] on div at bounding box center [376, 183] width 753 height 367
